Goal: Information Seeking & Learning: Learn about a topic

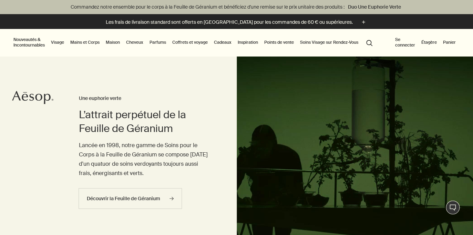
click at [192, 42] on link "Coffrets et voyage" at bounding box center [190, 42] width 38 height 8
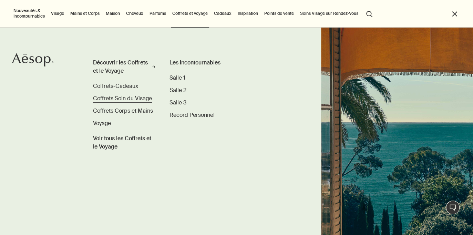
click at [121, 101] on span "Coffrets Soin du Visage" at bounding box center [122, 98] width 59 height 7
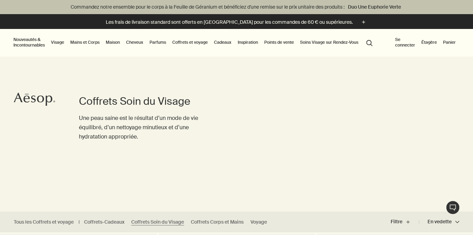
click at [187, 41] on link "Coffrets et voyage" at bounding box center [190, 42] width 38 height 8
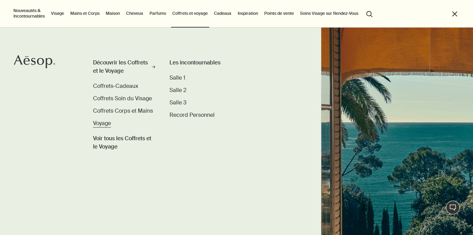
click at [102, 126] on span "Voyage" at bounding box center [102, 123] width 18 height 7
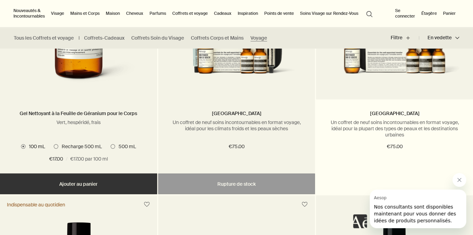
scroll to position [1301, 0]
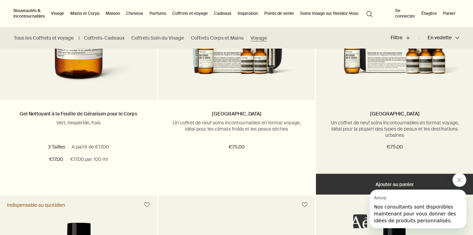
click at [386, 70] on img at bounding box center [394, 29] width 136 height 119
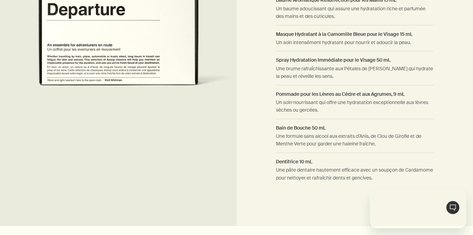
scroll to position [622, 0]
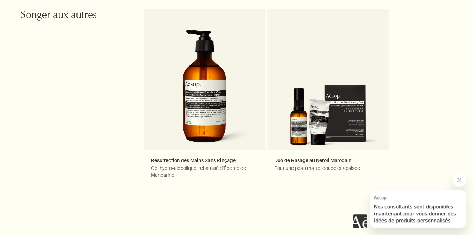
scroll to position [726, 0]
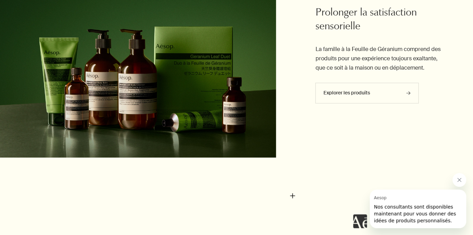
scroll to position [1081, 0]
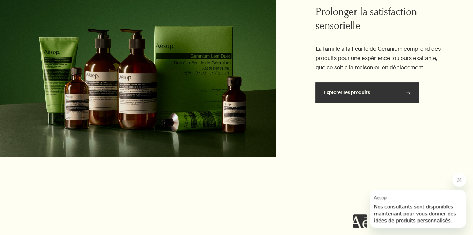
click at [371, 95] on link "Explorer les produits rightArrow" at bounding box center [366, 92] width 103 height 21
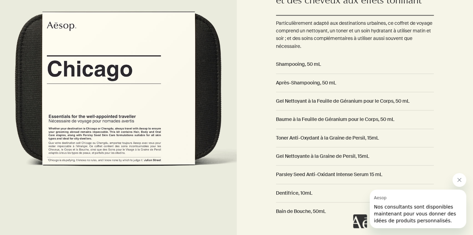
scroll to position [519, 0]
drag, startPoint x: 276, startPoint y: 156, endPoint x: 371, endPoint y: 159, distance: 95.5
click at [371, 159] on div "Conseils d'application Oubliez la fatigue d’un long voyage avec des soins du vi…" at bounding box center [355, 88] width 237 height 343
click at [372, 157] on h2 "Gel Nettoyante à la Graine de Persil, 15mL" at bounding box center [355, 156] width 158 height 8
drag, startPoint x: 372, startPoint y: 155, endPoint x: 273, endPoint y: 154, distance: 98.5
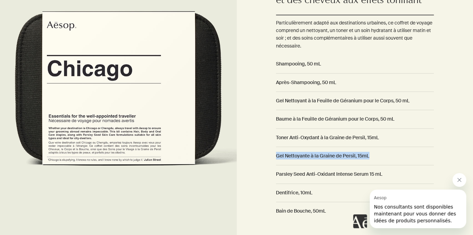
click at [273, 154] on div "Conseils d'application Oubliez la fatigue d’un long voyage avec des soins du vi…" at bounding box center [355, 88] width 237 height 343
click at [269, 157] on div "Conseils d'application Oubliez la fatigue d’un long voyage avec des soins du vi…" at bounding box center [355, 88] width 237 height 343
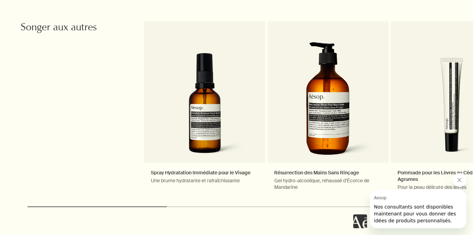
scroll to position [809, 0]
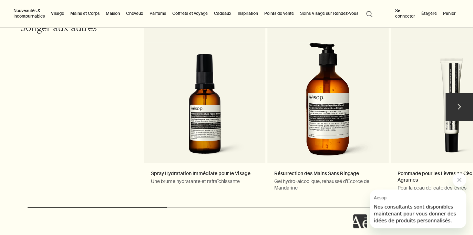
click at [460, 105] on button "chevron" at bounding box center [459, 107] width 28 height 28
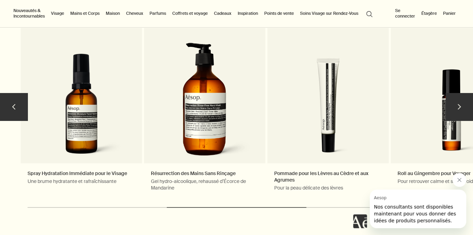
click at [460, 105] on button "chevron" at bounding box center [459, 107] width 28 height 28
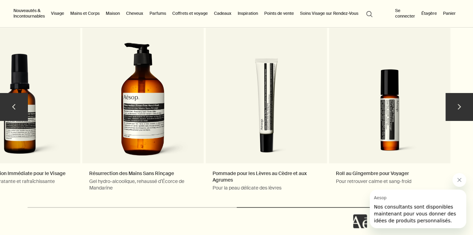
click at [460, 105] on button "chevron" at bounding box center [459, 107] width 28 height 28
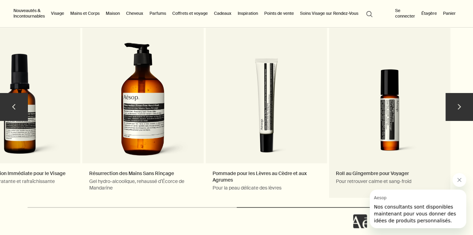
click at [389, 127] on link "Roll au Gingembre pour Voyager Pour retrouver calme et sang-froid" at bounding box center [389, 110] width 121 height 176
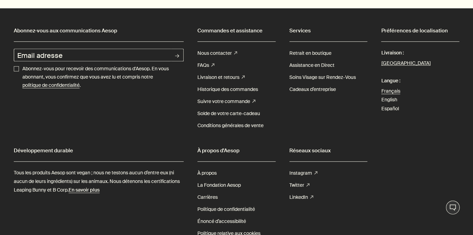
scroll to position [1103, 0]
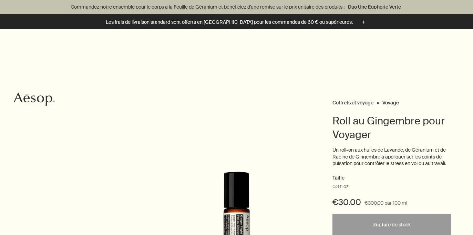
scroll to position [143, 0]
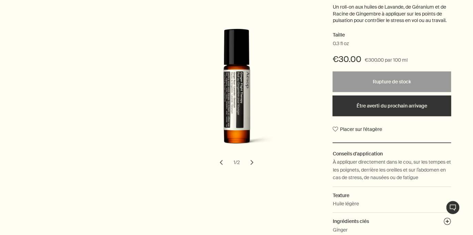
click at [252, 162] on button "chevron" at bounding box center [251, 162] width 15 height 15
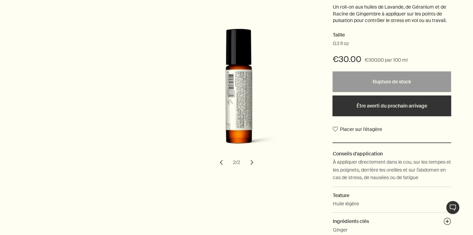
click at [252, 162] on button "chevron" at bounding box center [251, 162] width 15 height 15
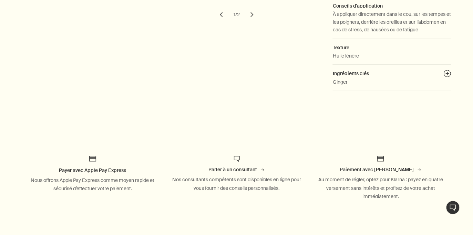
scroll to position [293, 0]
